Goal: Task Accomplishment & Management: Manage account settings

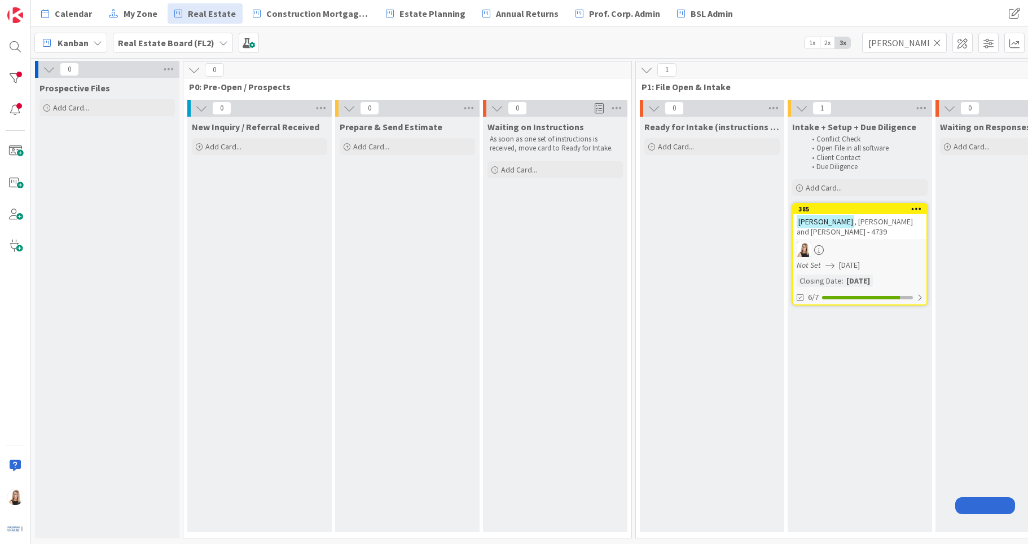
click at [904, 47] on input "[PERSON_NAME]" at bounding box center [904, 43] width 85 height 20
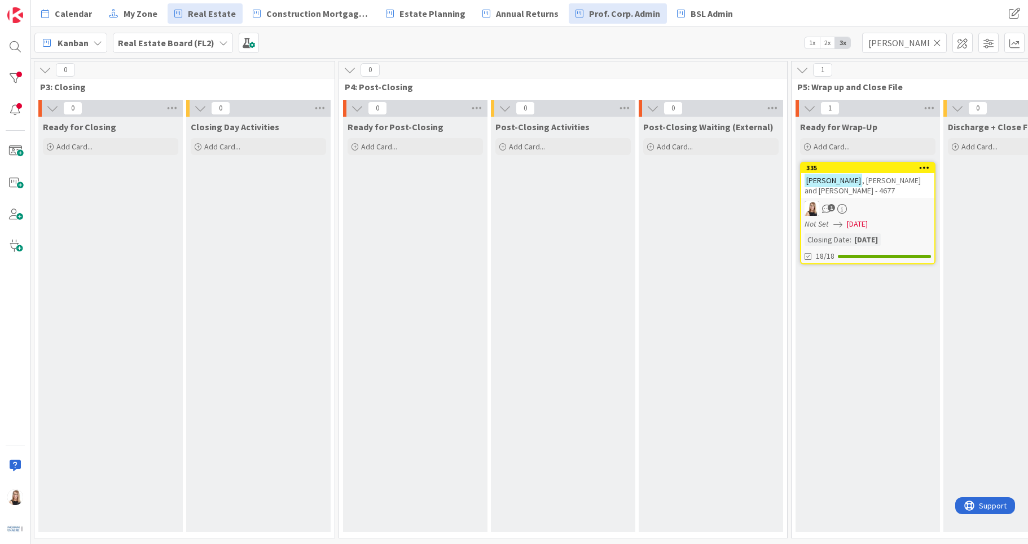
drag, startPoint x: 905, startPoint y: 46, endPoint x: 601, endPoint y: 3, distance: 307.1
click at [602, 4] on div "Calendar My Zone Real Estate Construction Mortgages - Draws Estate Planning Ann…" at bounding box center [529, 272] width 997 height 544
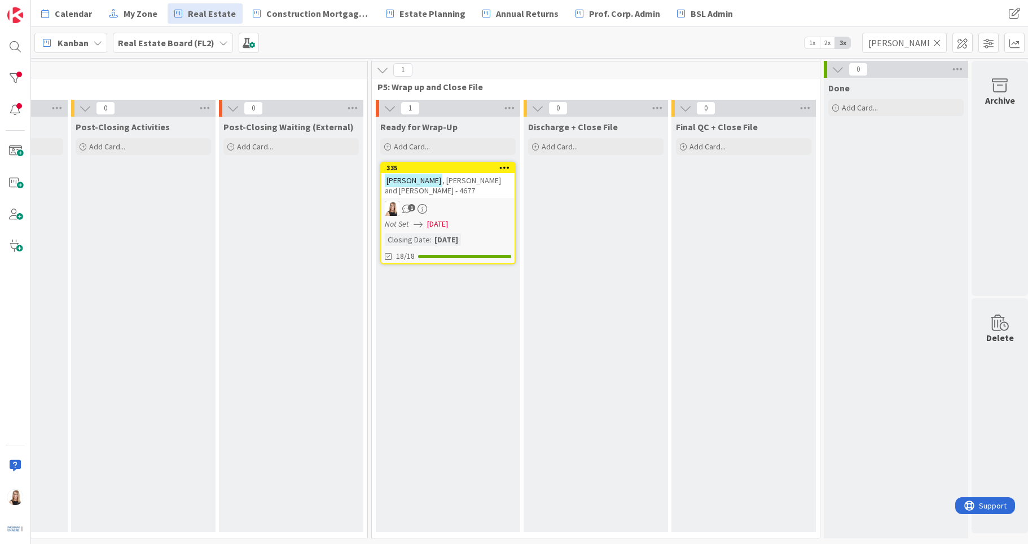
scroll to position [0, 2530]
click at [936, 43] on icon at bounding box center [937, 43] width 8 height 10
click at [905, 46] on input "text" at bounding box center [904, 43] width 85 height 20
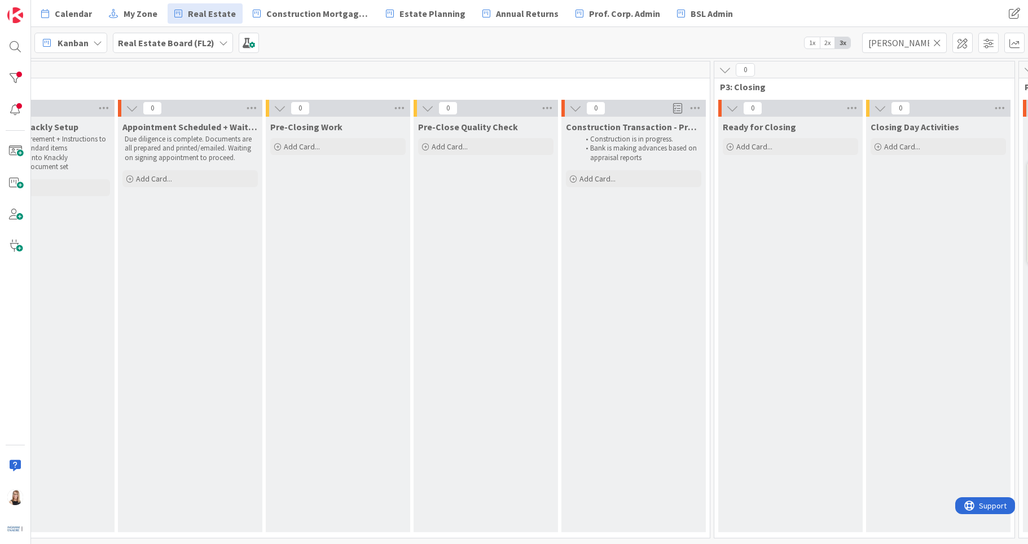
scroll to position [0, 462]
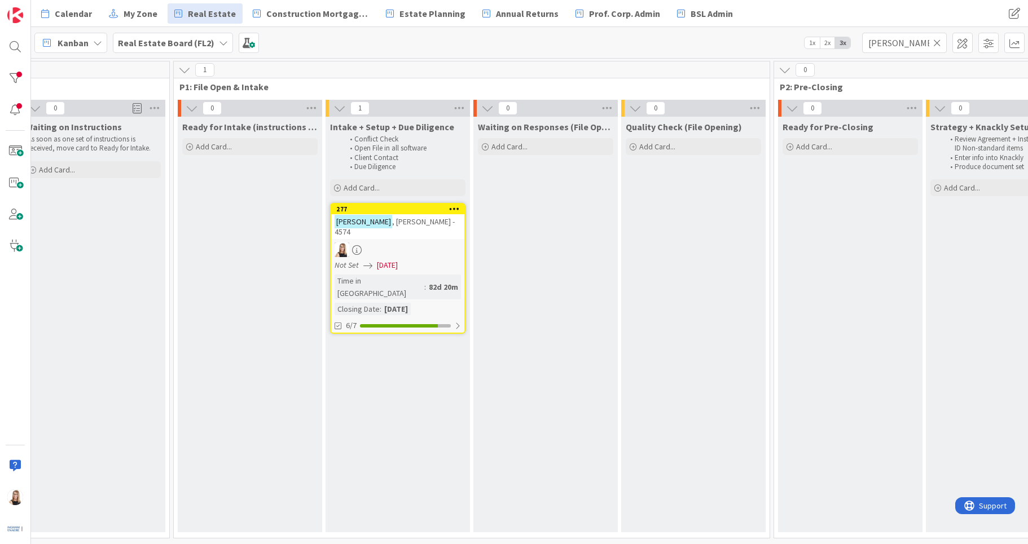
drag, startPoint x: 411, startPoint y: 203, endPoint x: 414, endPoint y: 216, distance: 13.7
click at [414, 216] on link "277 [PERSON_NAME] - 4574 Not Set [DATE] Time in [GEOGRAPHIC_DATA] : 82d 20m Clo…" at bounding box center [397, 268] width 135 height 131
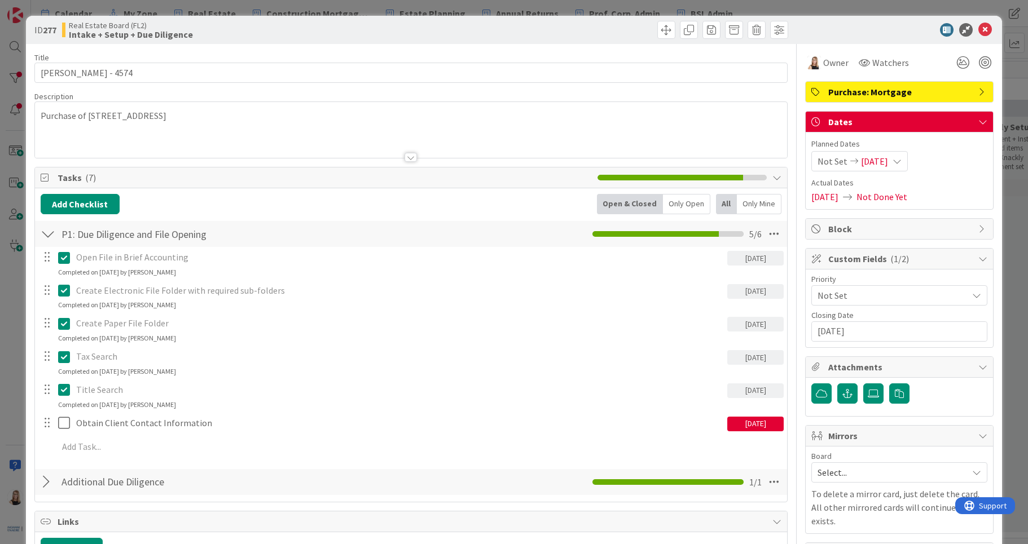
drag, startPoint x: 416, startPoint y: 213, endPoint x: 419, endPoint y: 228, distance: 14.9
click at [412, 236] on body "Calendar My Zone Real Estate Construction Mortgages - Draws Estate Planning Ann…" at bounding box center [514, 272] width 1028 height 544
click at [978, 29] on icon at bounding box center [985, 30] width 14 height 14
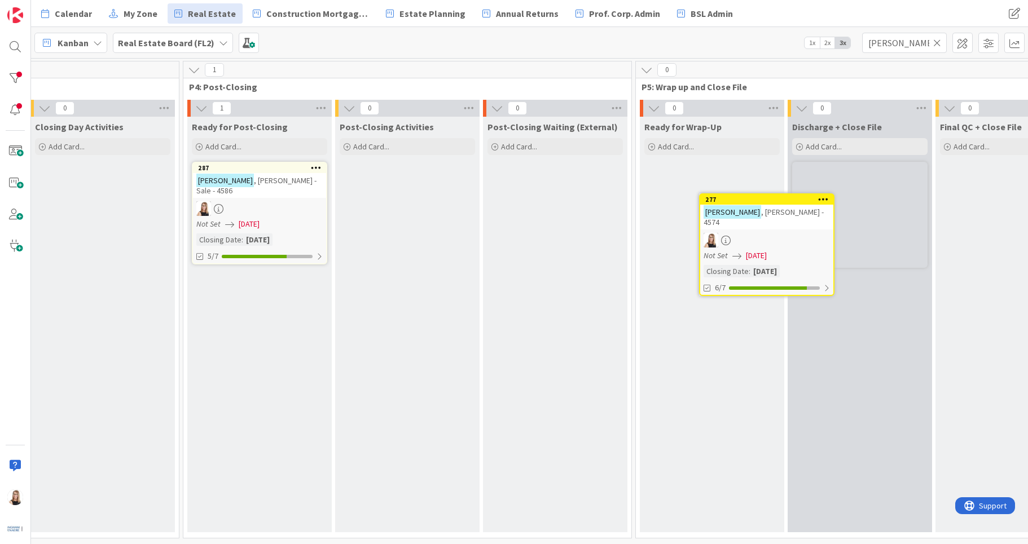
scroll to position [0, 2256]
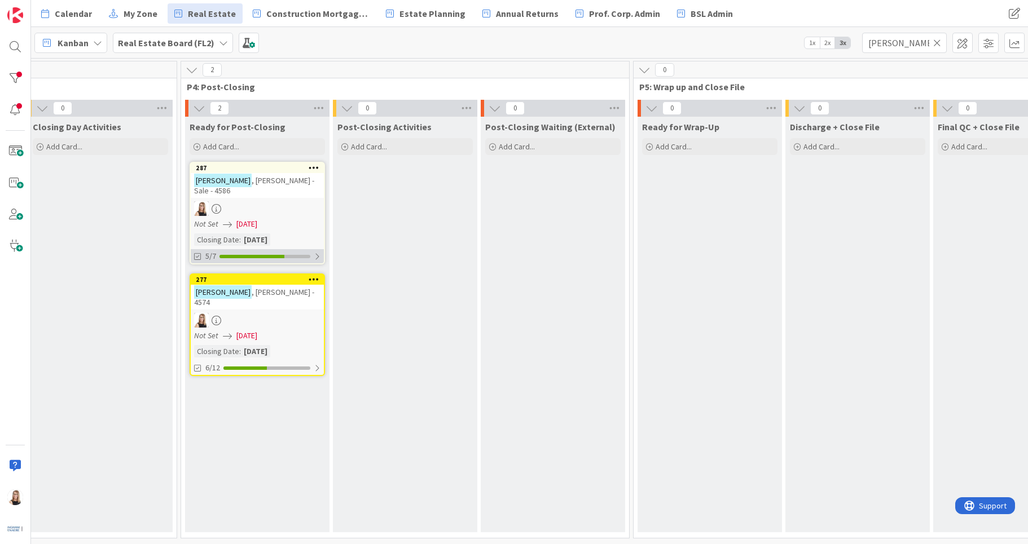
click at [279, 249] on div "5/7" at bounding box center [257, 256] width 133 height 14
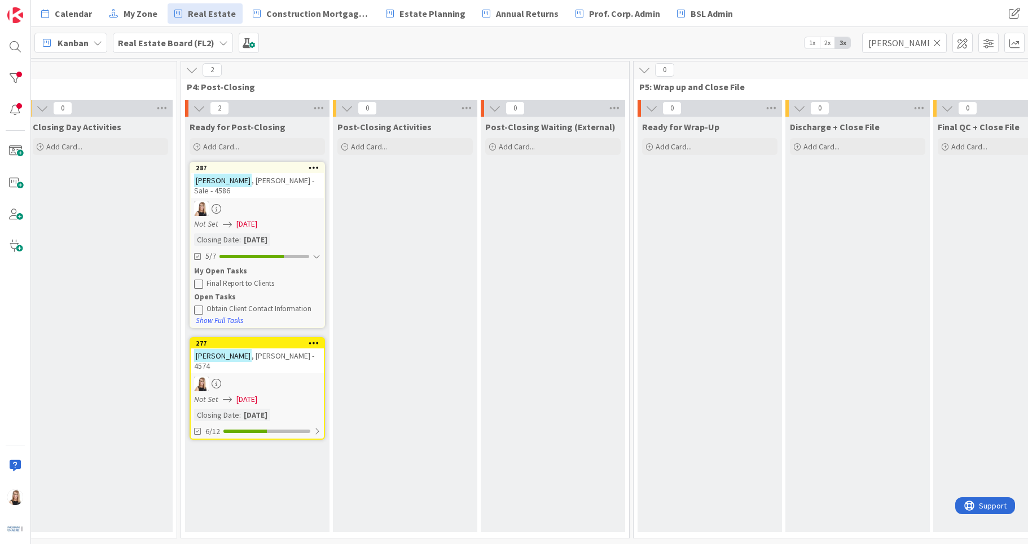
click at [197, 305] on icon at bounding box center [198, 309] width 9 height 9
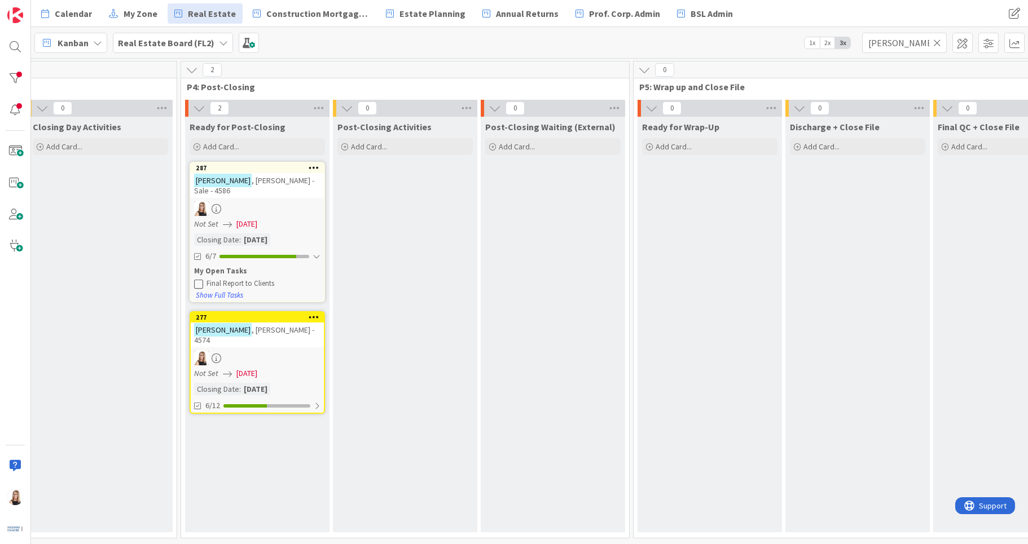
click at [197, 279] on icon at bounding box center [198, 283] width 9 height 9
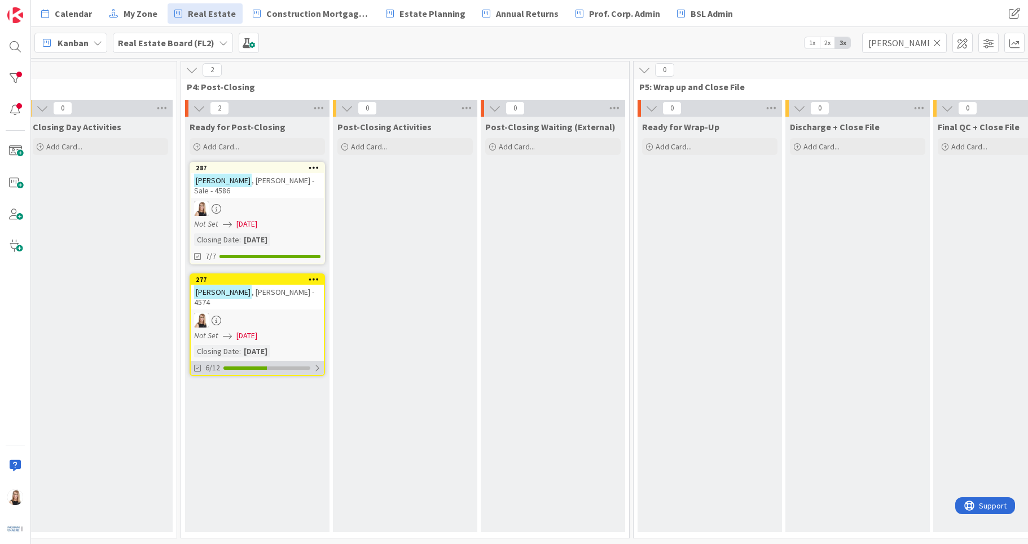
click at [261, 361] on div "6/12" at bounding box center [257, 368] width 133 height 14
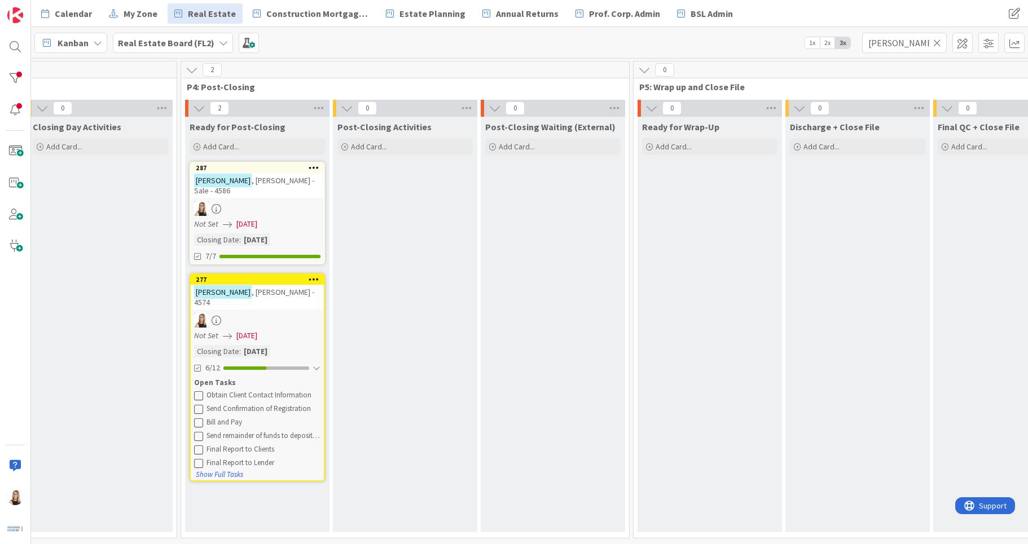
click at [201, 391] on icon at bounding box center [198, 395] width 9 height 9
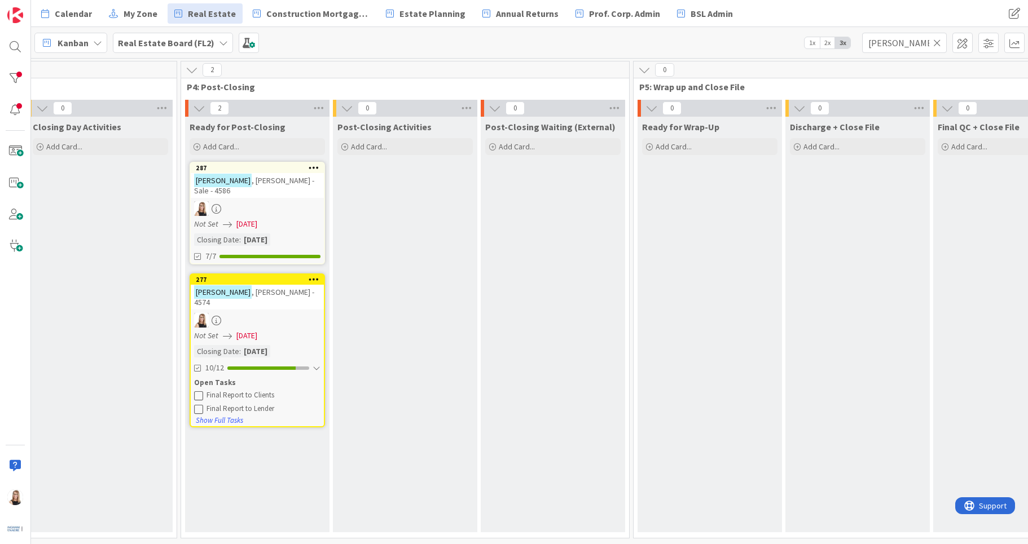
click at [201, 391] on icon at bounding box center [198, 395] width 9 height 9
click at [911, 47] on input "[PERSON_NAME]" at bounding box center [904, 43] width 85 height 20
drag, startPoint x: 769, startPoint y: 39, endPoint x: 636, endPoint y: 19, distance: 134.6
click at [636, 19] on div "Calendar My Zone Real Estate Construction Mortgages - Draws Estate Planning Ann…" at bounding box center [529, 272] width 997 height 544
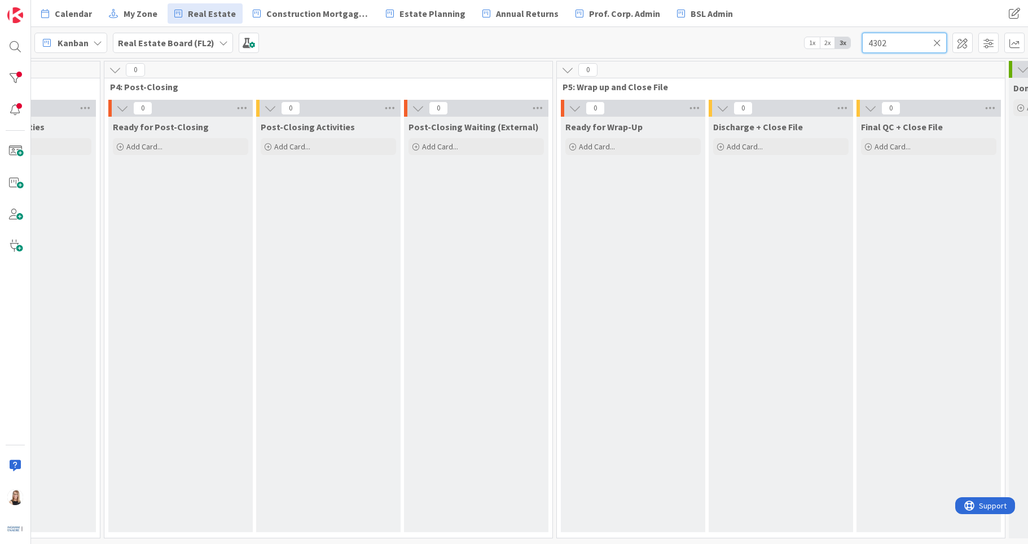
scroll to position [0, 2530]
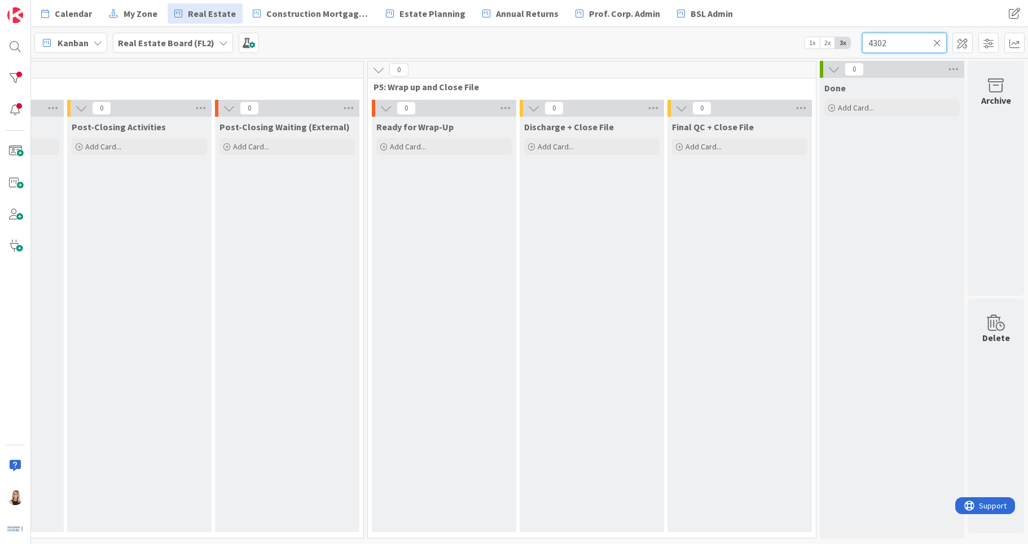
drag, startPoint x: 907, startPoint y: 46, endPoint x: 629, endPoint y: 37, distance: 278.9
click at [629, 37] on div "Kanban Real Estate Board (FL2) 1x 2x 3x 4302" at bounding box center [529, 42] width 997 height 31
type input "[PERSON_NAME]"
click at [935, 42] on icon at bounding box center [937, 43] width 8 height 10
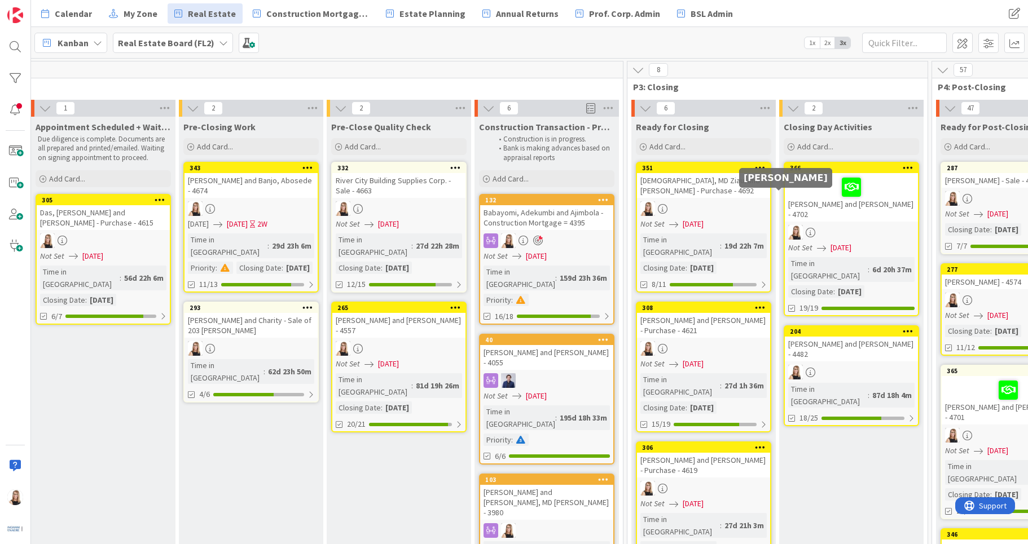
scroll to position [0, 1504]
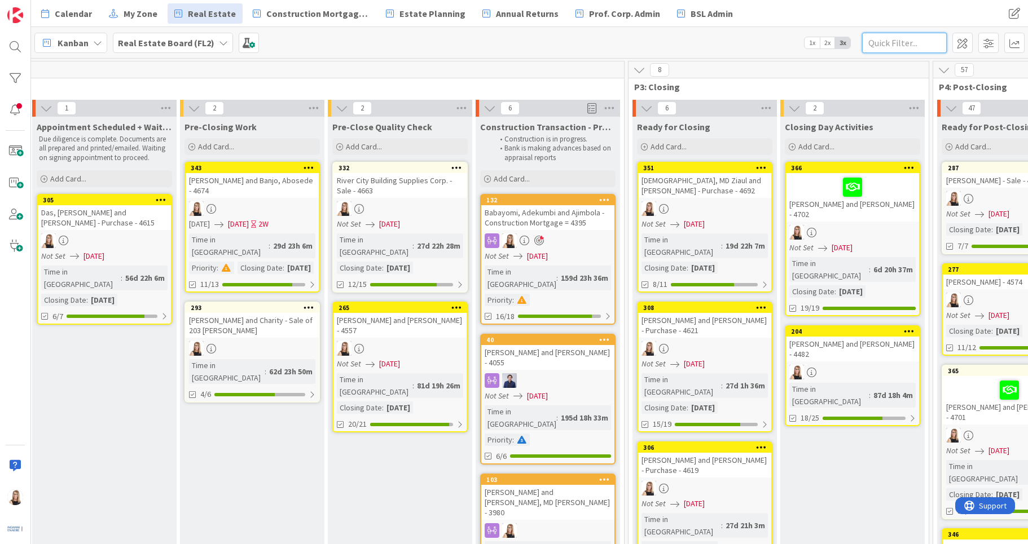
click at [882, 47] on input "text" at bounding box center [904, 43] width 85 height 20
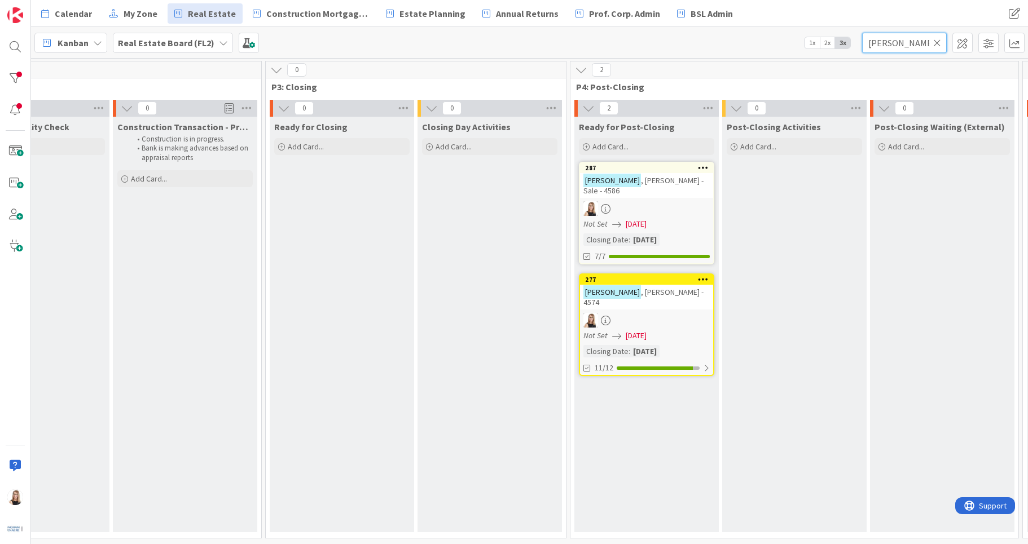
scroll to position [0, 1868]
click at [651, 367] on div at bounding box center [653, 368] width 76 height 3
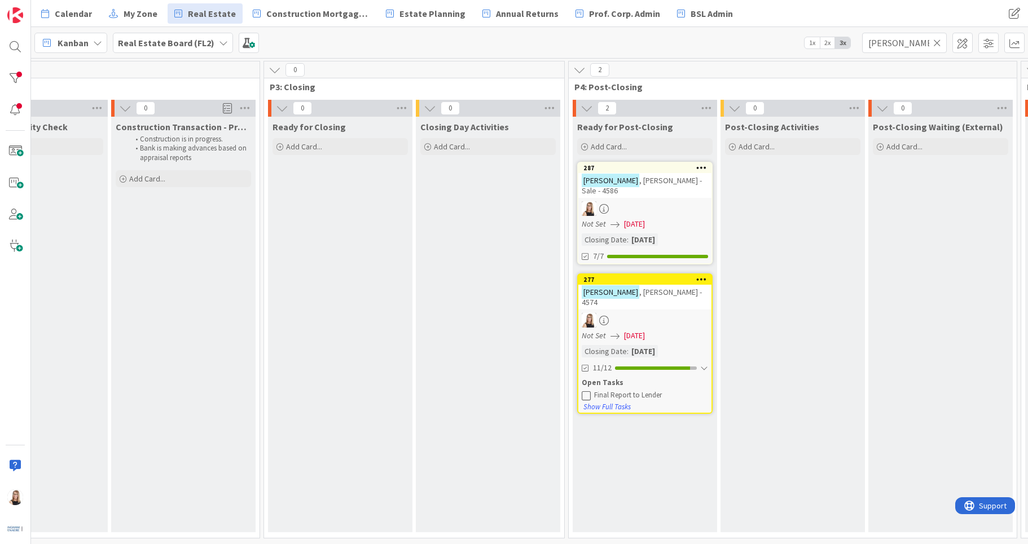
click at [590, 391] on icon at bounding box center [586, 395] width 9 height 9
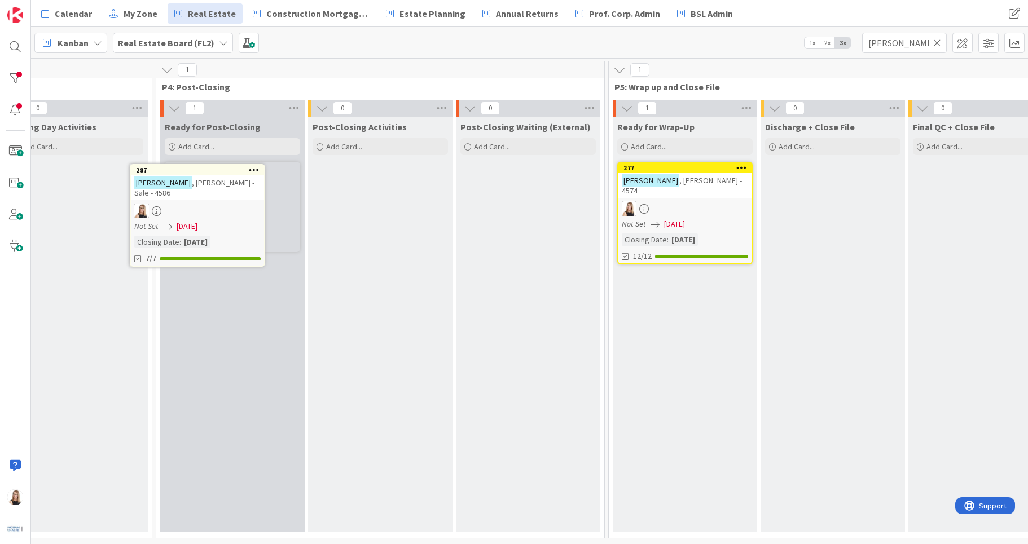
scroll to position [0, 2265]
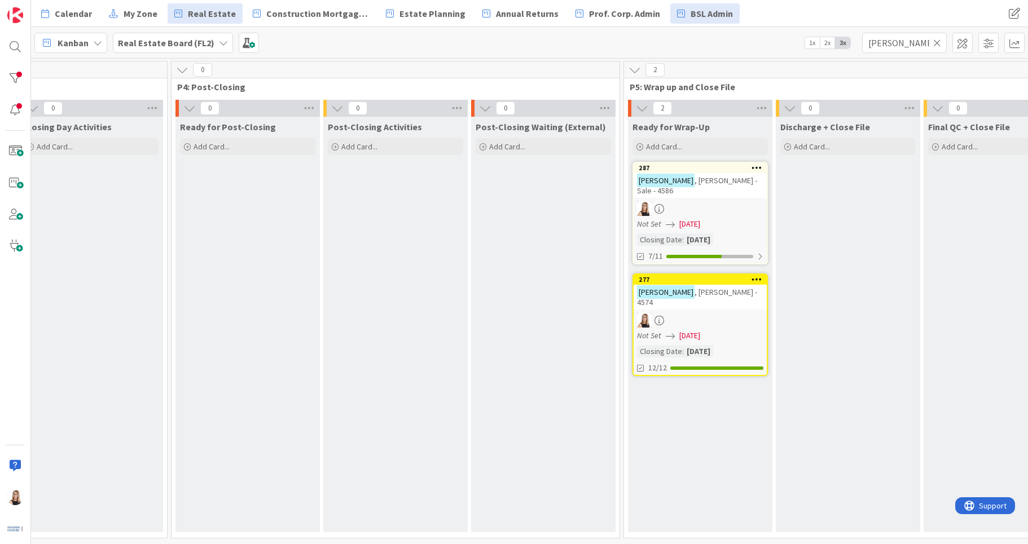
drag, startPoint x: 159, startPoint y: 168, endPoint x: 675, endPoint y: 5, distance: 540.9
drag, startPoint x: 910, startPoint y: 43, endPoint x: 685, endPoint y: 40, distance: 224.6
click at [686, 40] on div "Kanban Real Estate Board (FL2) 1x 2x 3x [PERSON_NAME]" at bounding box center [529, 42] width 997 height 31
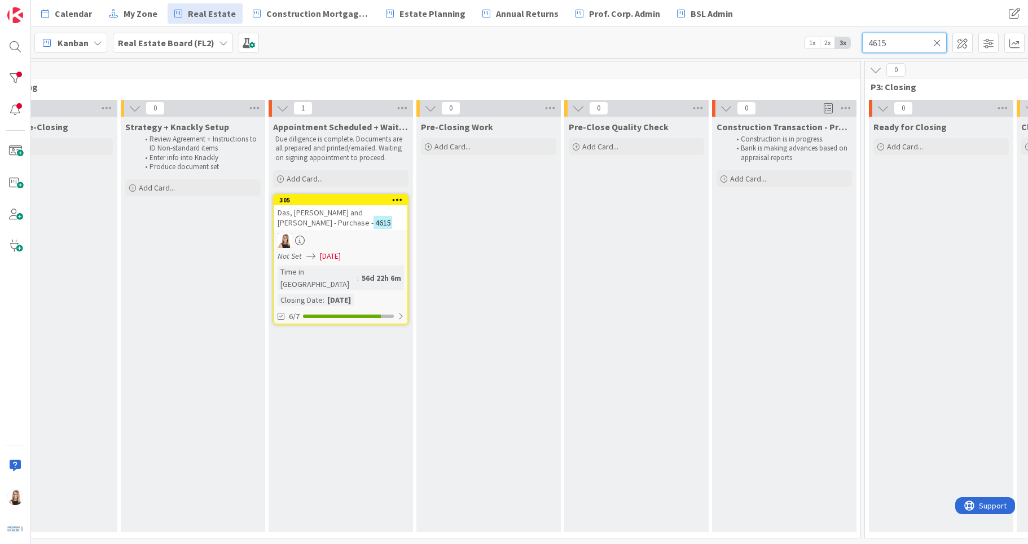
scroll to position [0, 1203]
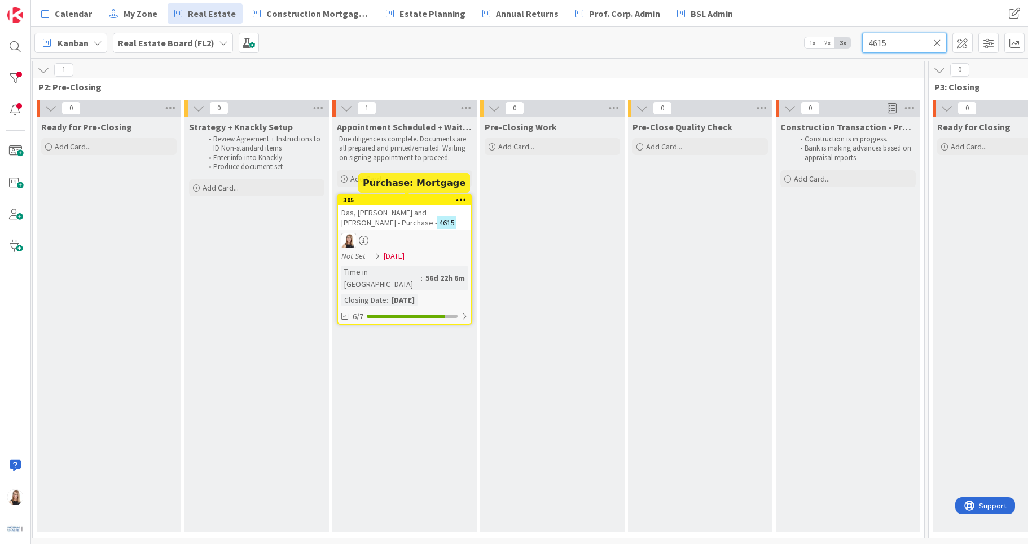
type input "4615"
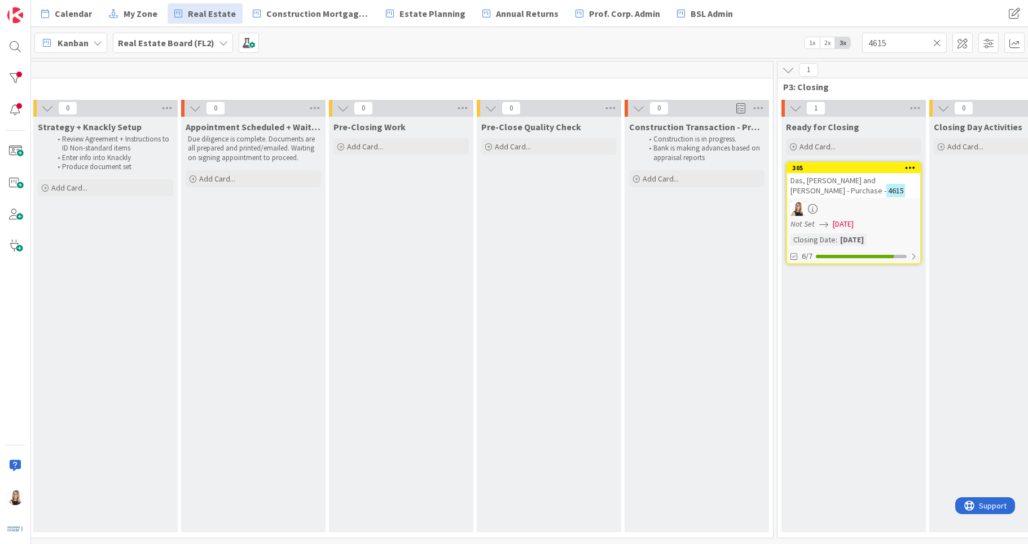
scroll to position [0, 1361]
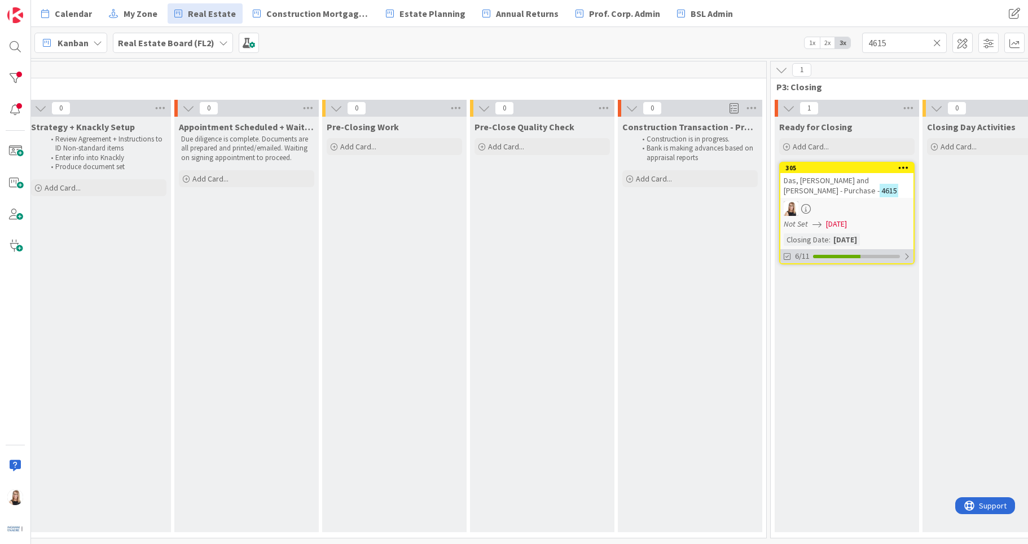
click at [839, 253] on div "6/11" at bounding box center [846, 256] width 133 height 14
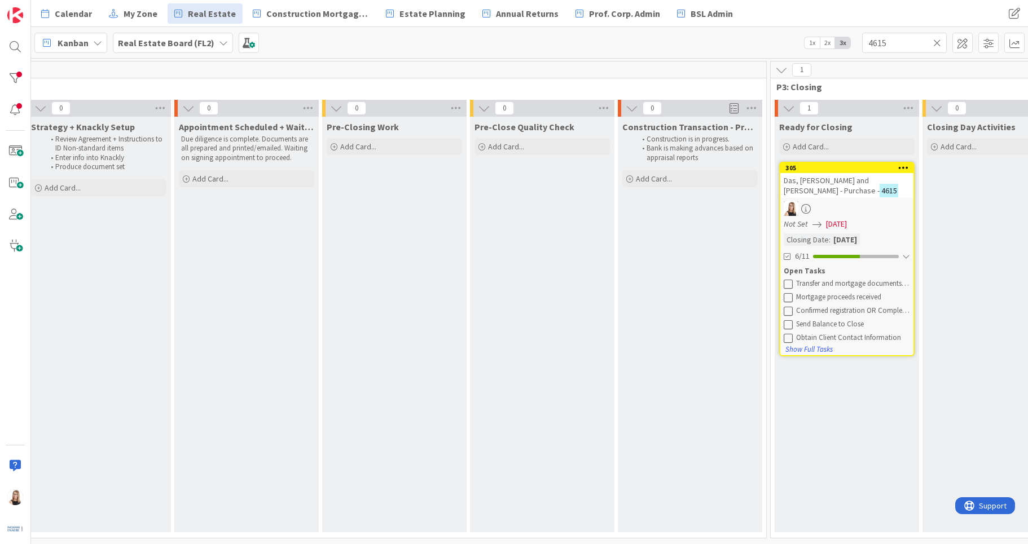
click at [789, 281] on icon at bounding box center [788, 283] width 9 height 9
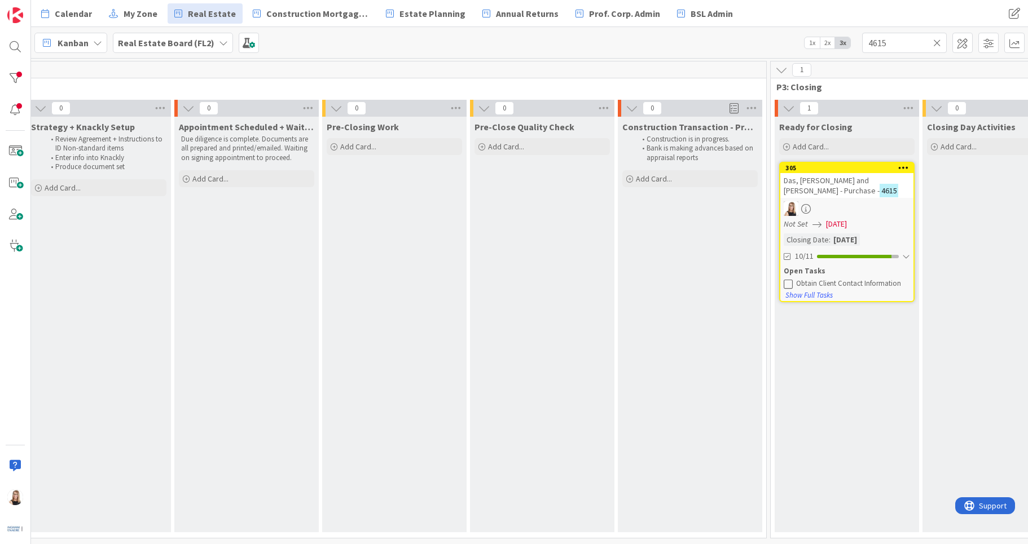
click at [789, 281] on icon at bounding box center [788, 283] width 9 height 9
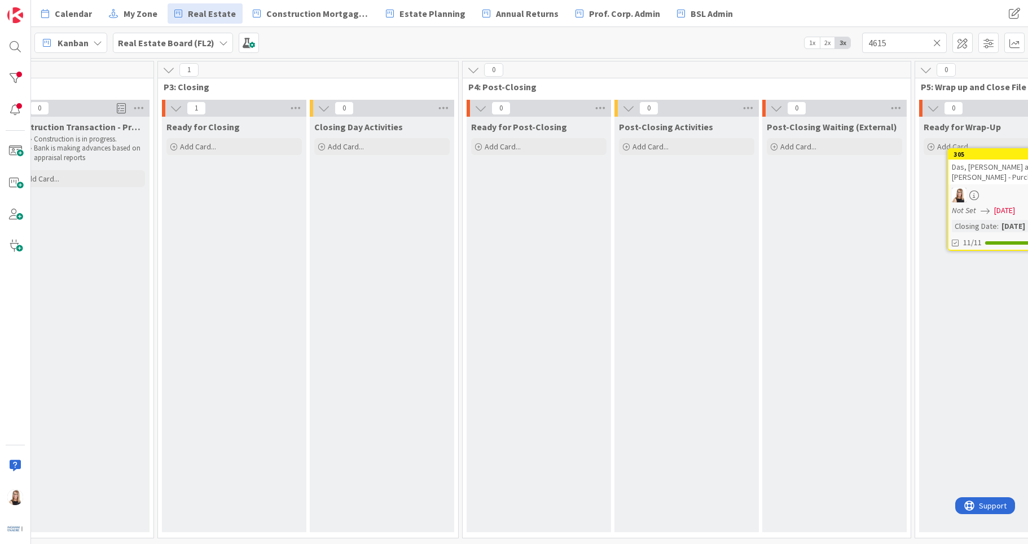
scroll to position [0, 2005]
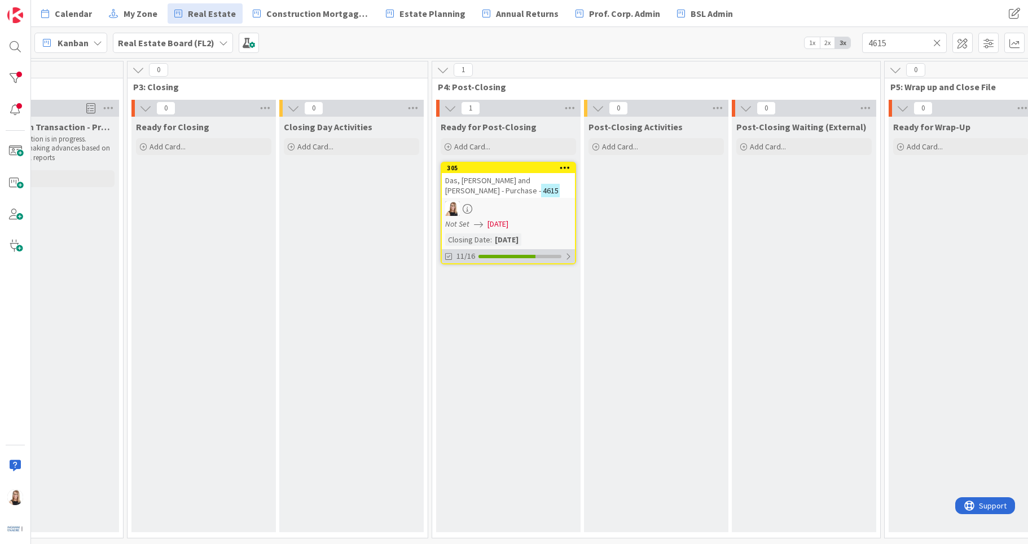
click at [526, 261] on div "11/16" at bounding box center [508, 256] width 133 height 14
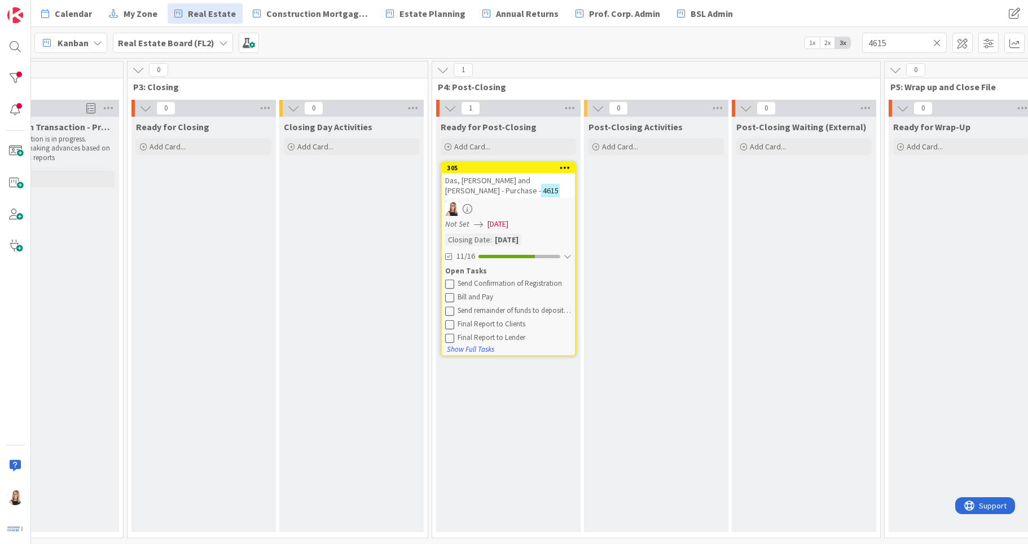
click at [451, 284] on icon at bounding box center [449, 283] width 9 height 9
click at [450, 298] on icon at bounding box center [449, 297] width 9 height 9
click at [450, 285] on icon at bounding box center [449, 283] width 9 height 9
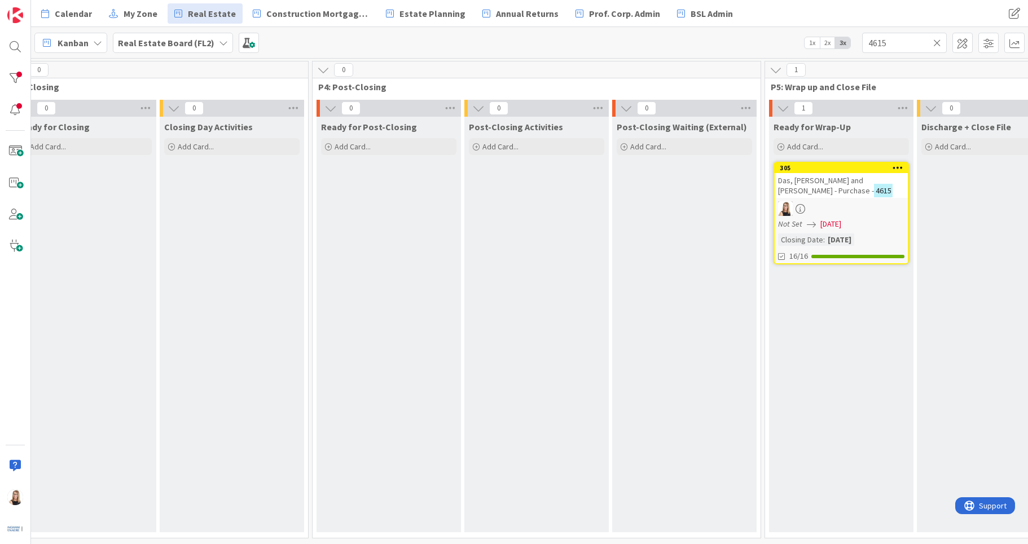
scroll to position [0, 2127]
click at [939, 46] on icon at bounding box center [937, 43] width 8 height 10
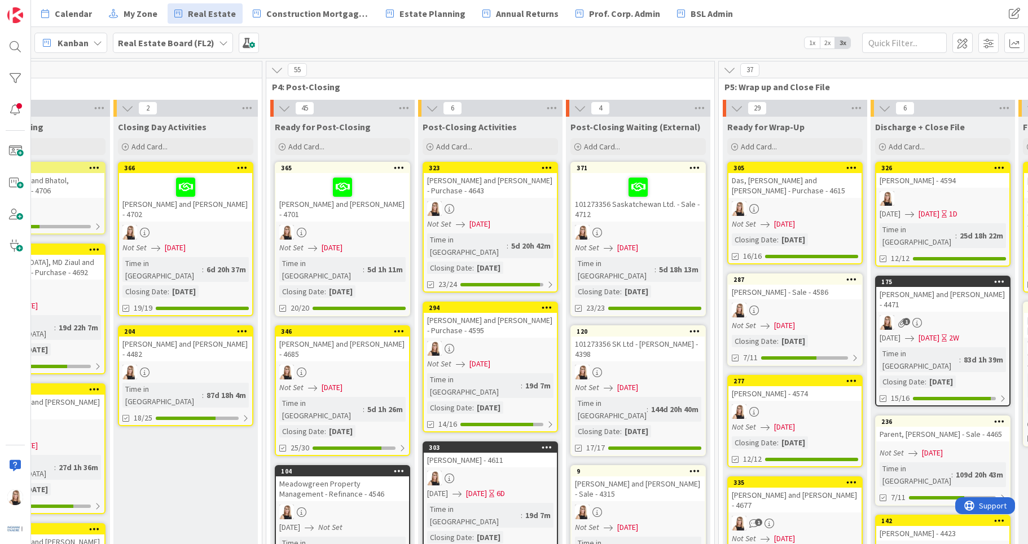
scroll to position [0, 2204]
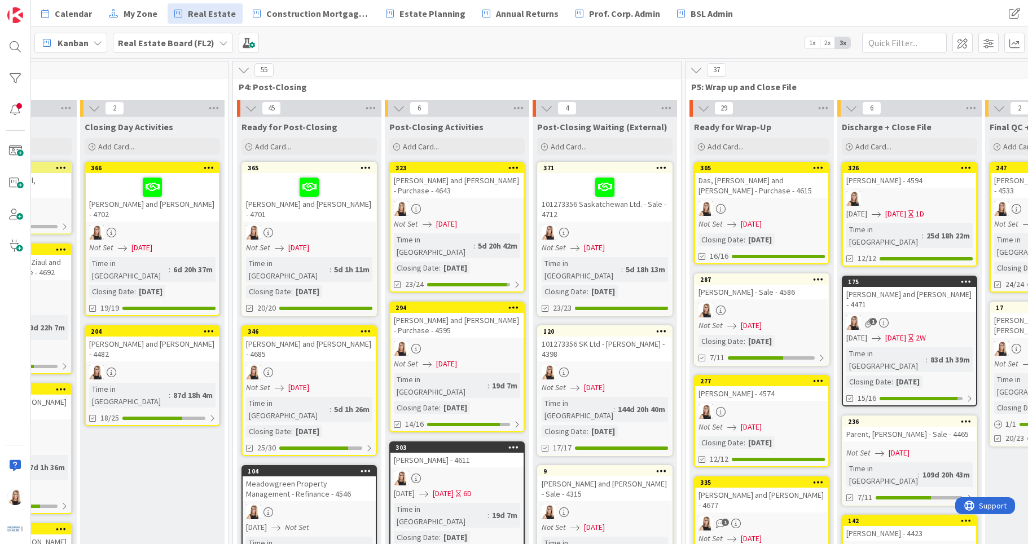
drag, startPoint x: 239, startPoint y: 170, endPoint x: 1020, endPoint y: 73, distance: 786.9
